Goal: Task Accomplishment & Management: Use online tool/utility

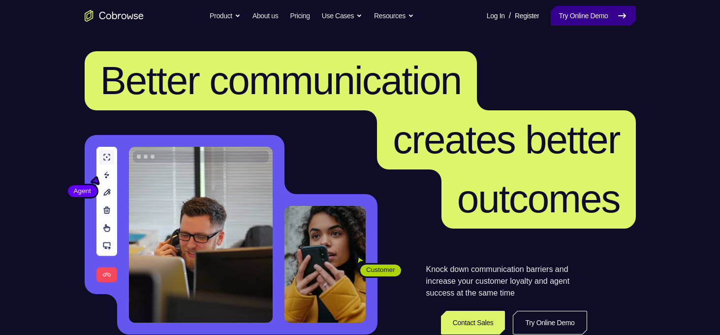
click at [566, 21] on link "Try Online Demo" at bounding box center [592, 16] width 85 height 20
click at [587, 20] on link "Try Online Demo" at bounding box center [592, 16] width 85 height 20
click at [590, 10] on link "Try Online Demo" at bounding box center [592, 16] width 85 height 20
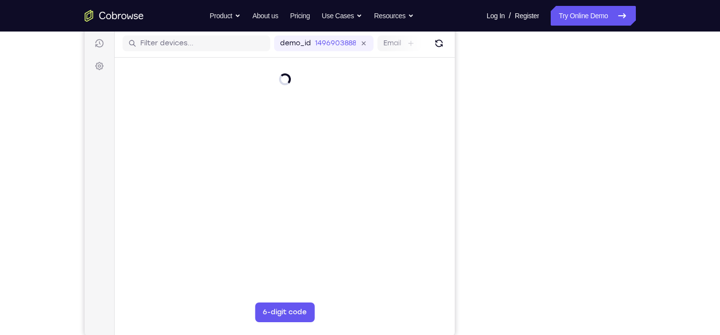
scroll to position [126, 0]
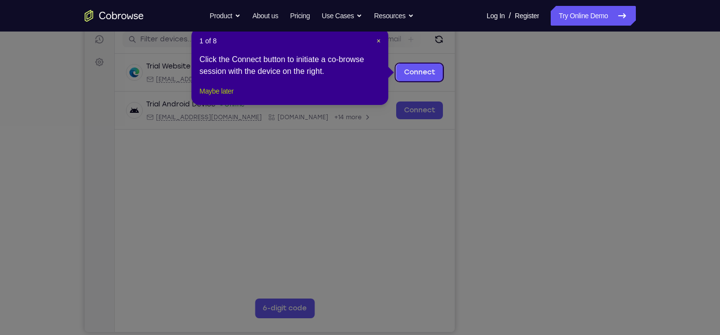
click at [225, 97] on button "Maybe later" at bounding box center [216, 91] width 34 height 12
